Goal: Task Accomplishment & Management: Manage account settings

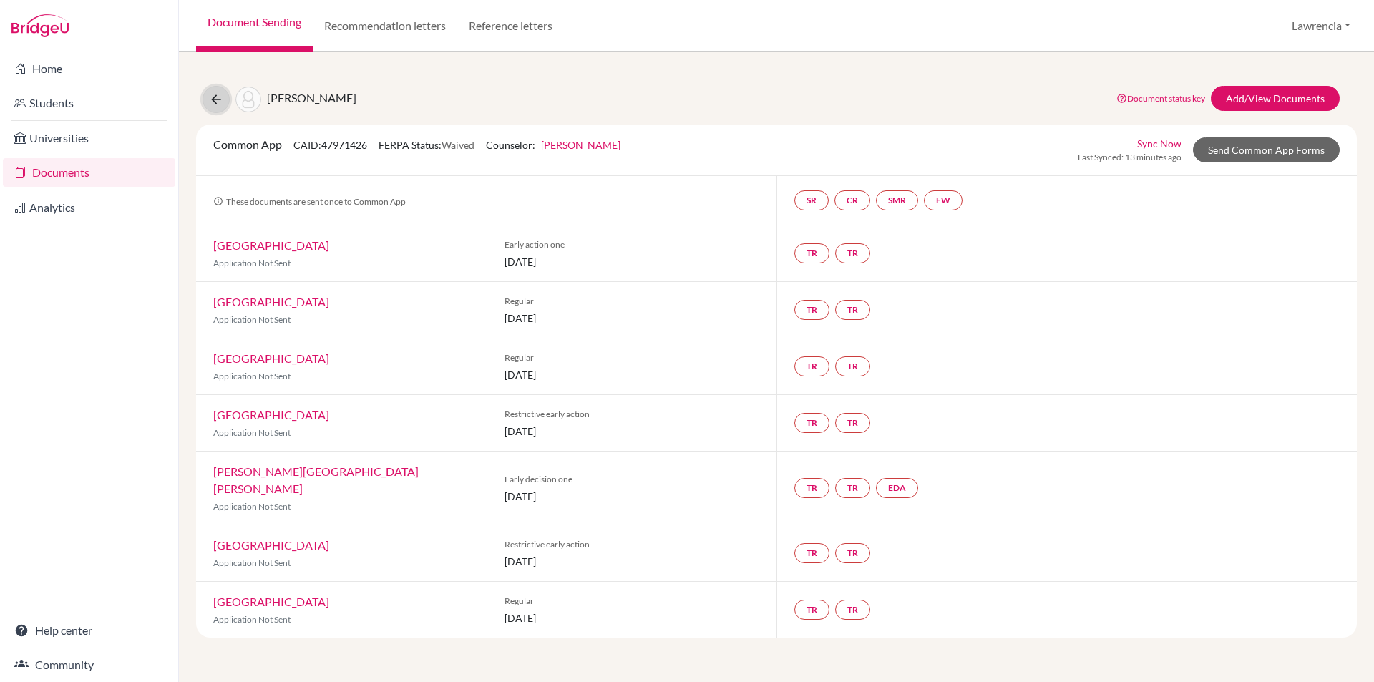
click at [208, 97] on button at bounding box center [215, 99] width 27 height 27
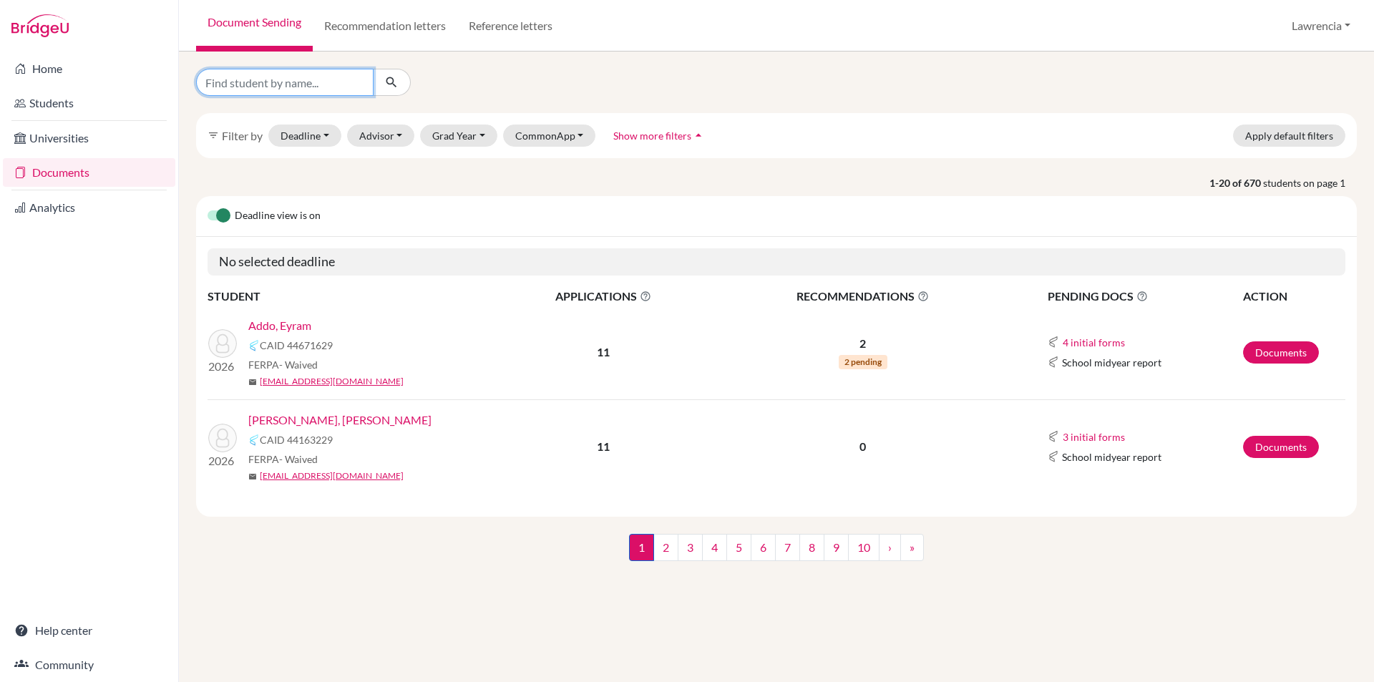
click at [297, 87] on input "Find student by name..." at bounding box center [284, 82] width 177 height 27
type input "xhara"
click button "submit" at bounding box center [392, 82] width 38 height 27
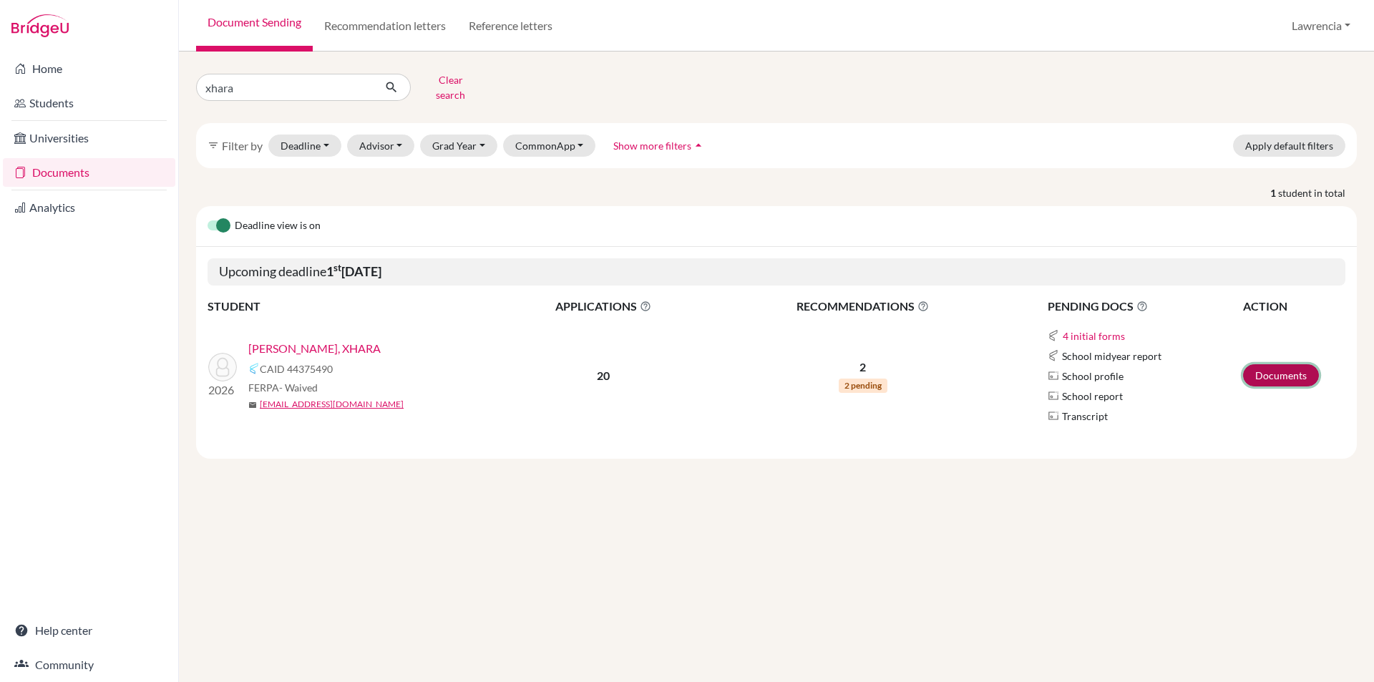
click at [1280, 364] on link "Documents" at bounding box center [1281, 375] width 76 height 22
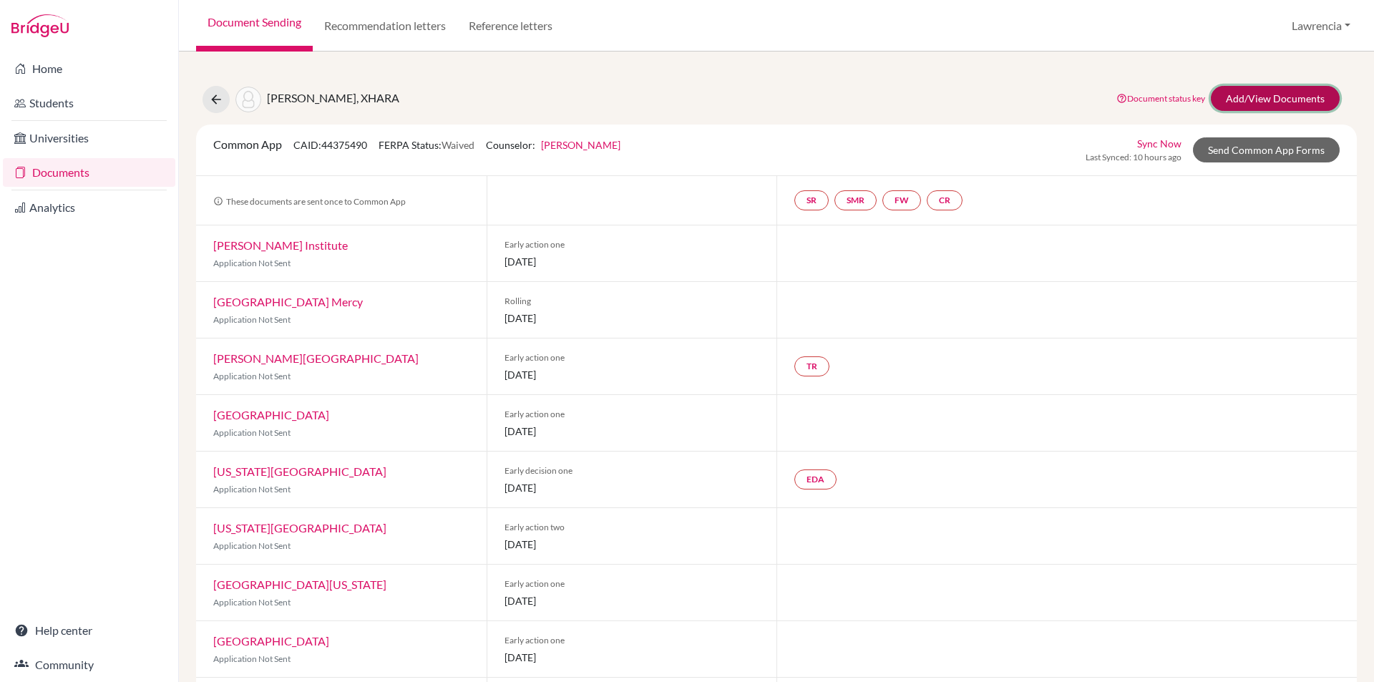
click at [1277, 95] on link "Add/View Documents" at bounding box center [1274, 98] width 129 height 25
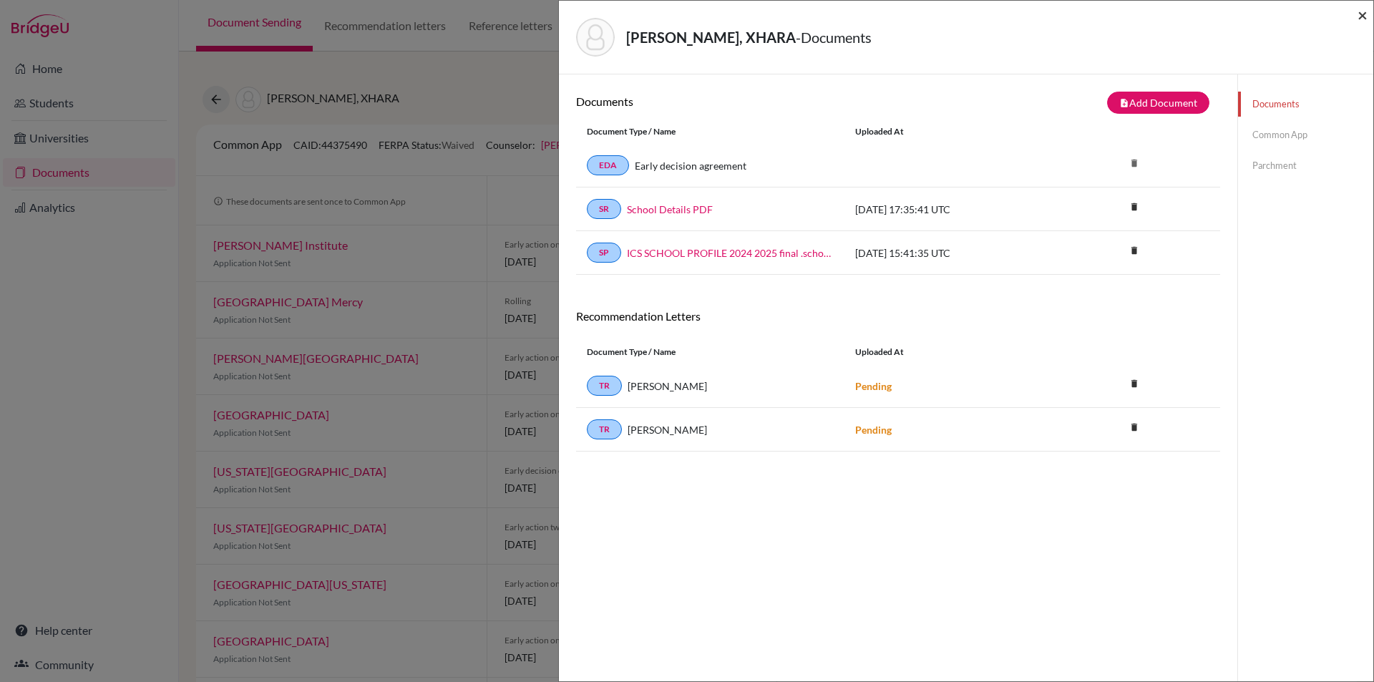
click at [1361, 19] on span "×" at bounding box center [1362, 14] width 10 height 21
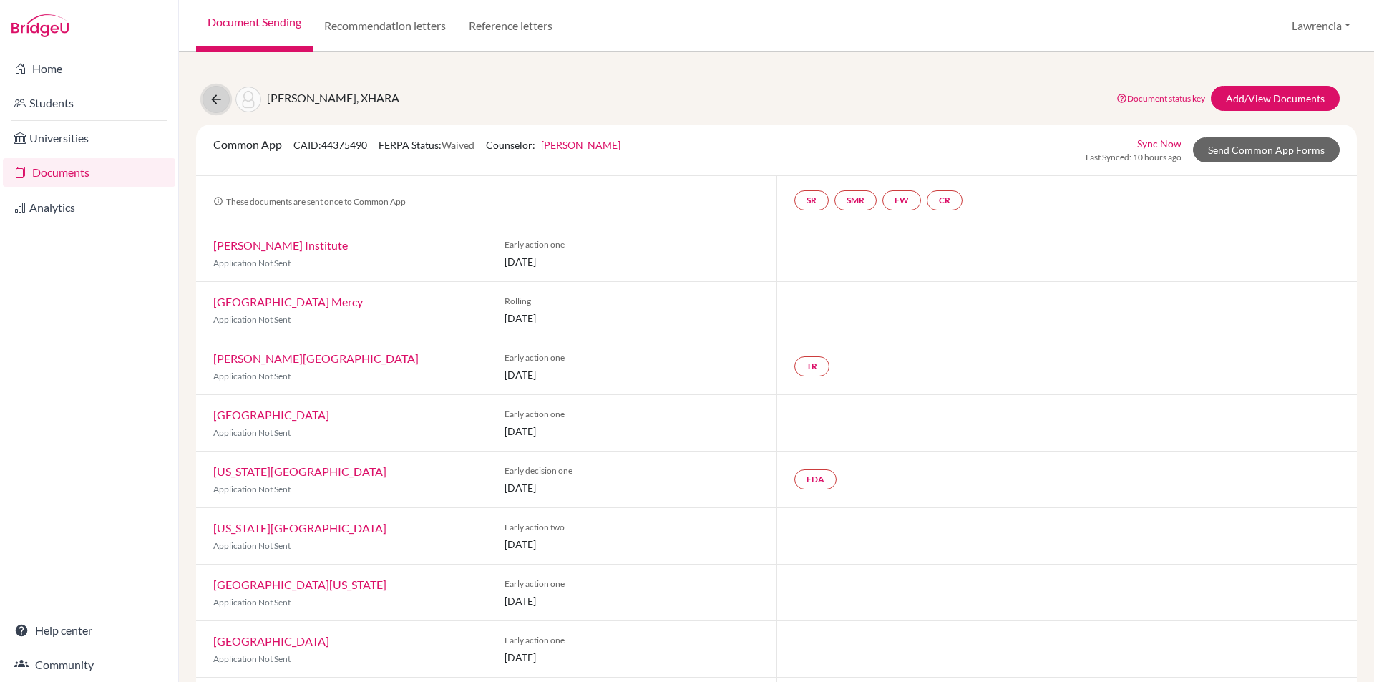
click at [219, 101] on icon at bounding box center [216, 99] width 14 height 14
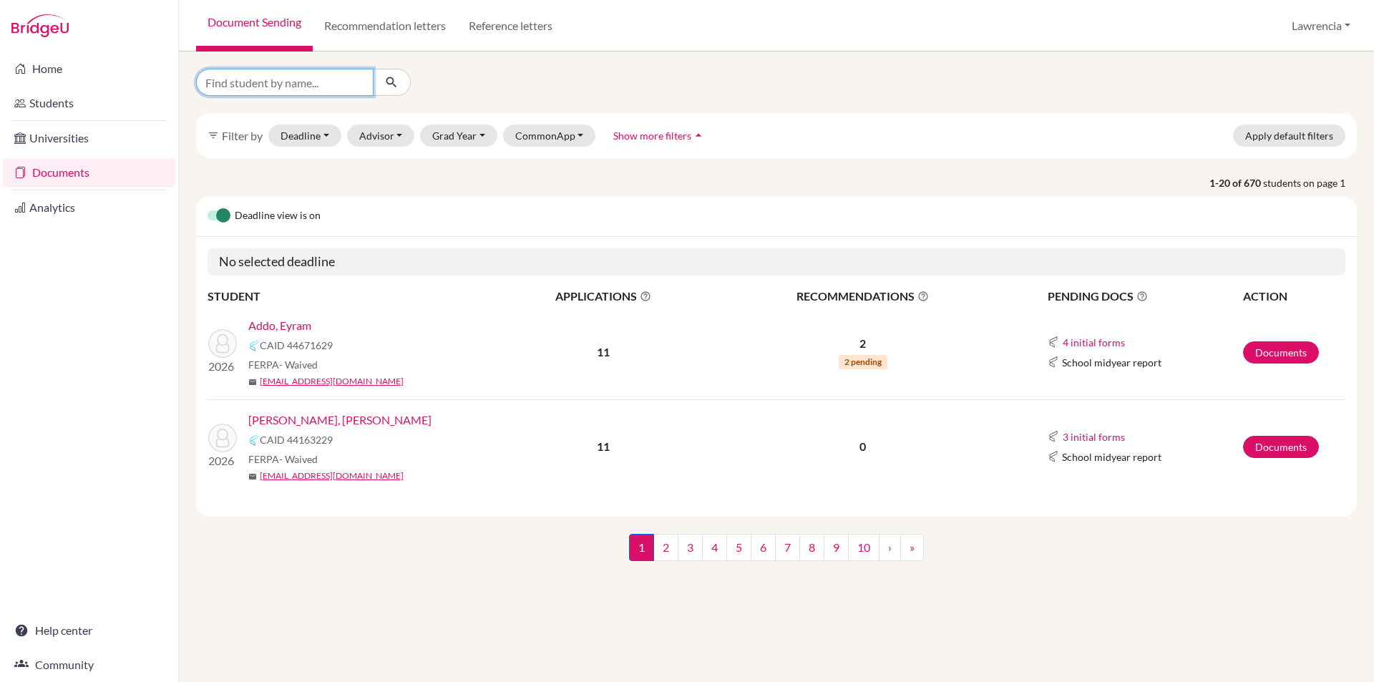
click at [303, 81] on input "Find student by name..." at bounding box center [284, 82] width 177 height 27
type input "kwaku"
click button "submit" at bounding box center [392, 82] width 38 height 27
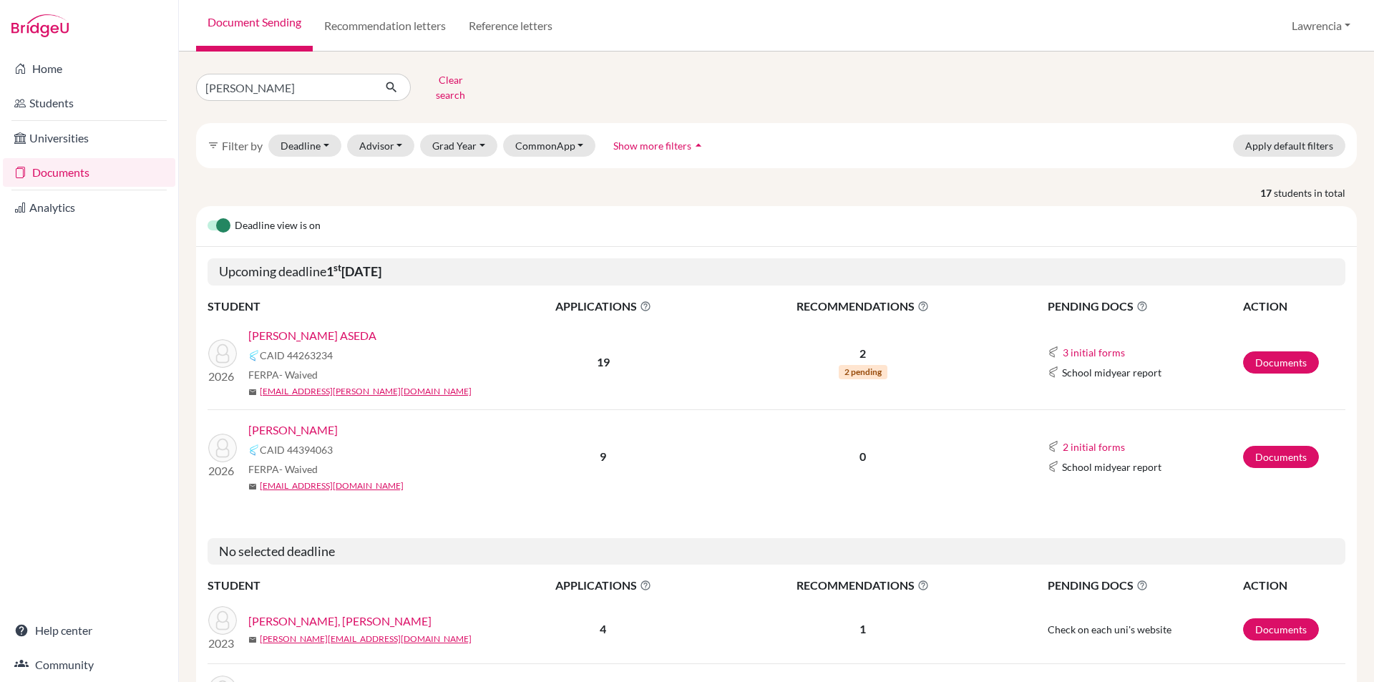
click at [336, 421] on link "TENKORANG, KWAKU" at bounding box center [292, 429] width 89 height 17
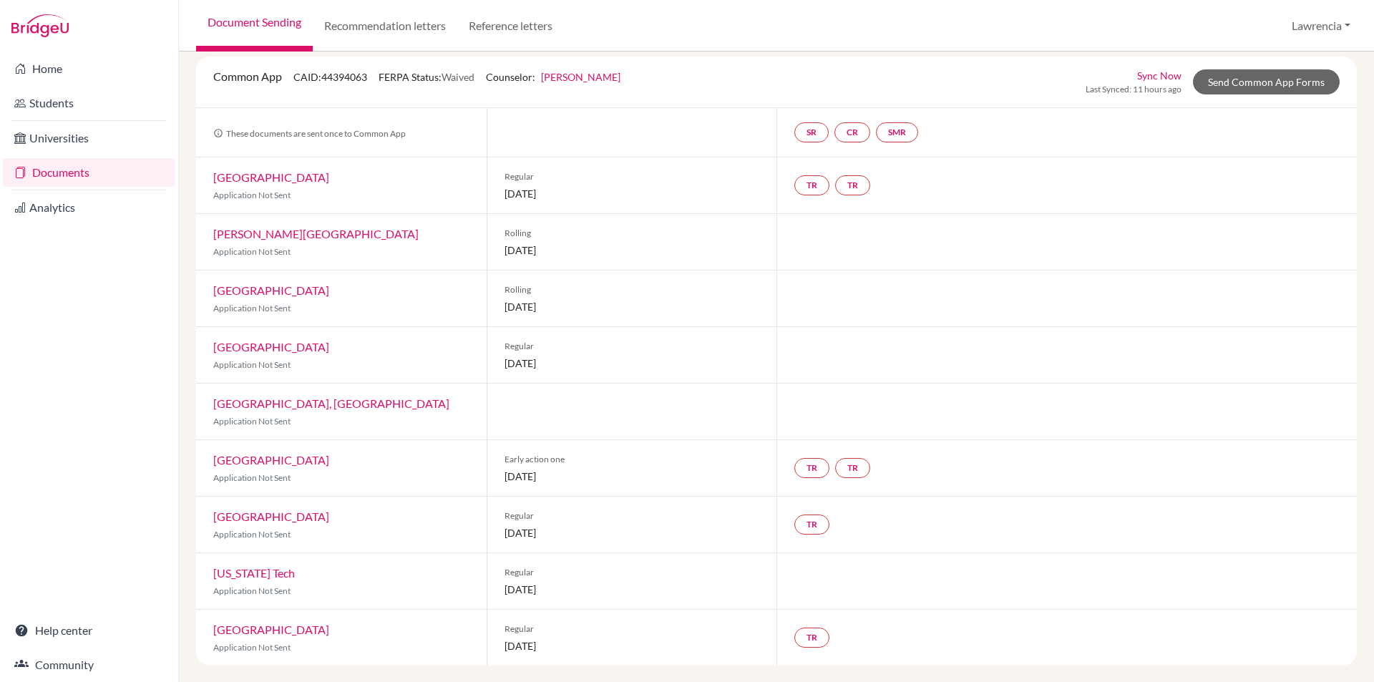
scroll to position [84, 0]
click at [934, 282] on div at bounding box center [1066, 298] width 580 height 56
